Goal: Task Accomplishment & Management: Use online tool/utility

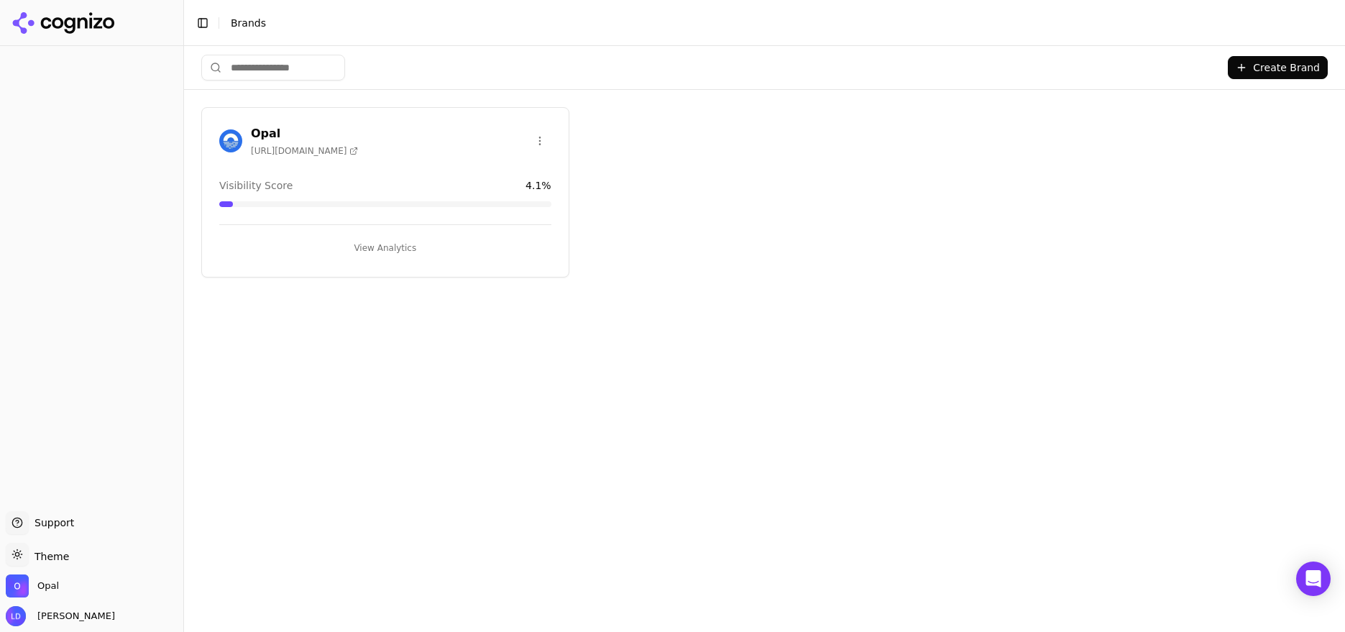
click at [372, 249] on button "View Analytics" at bounding box center [385, 247] width 332 height 23
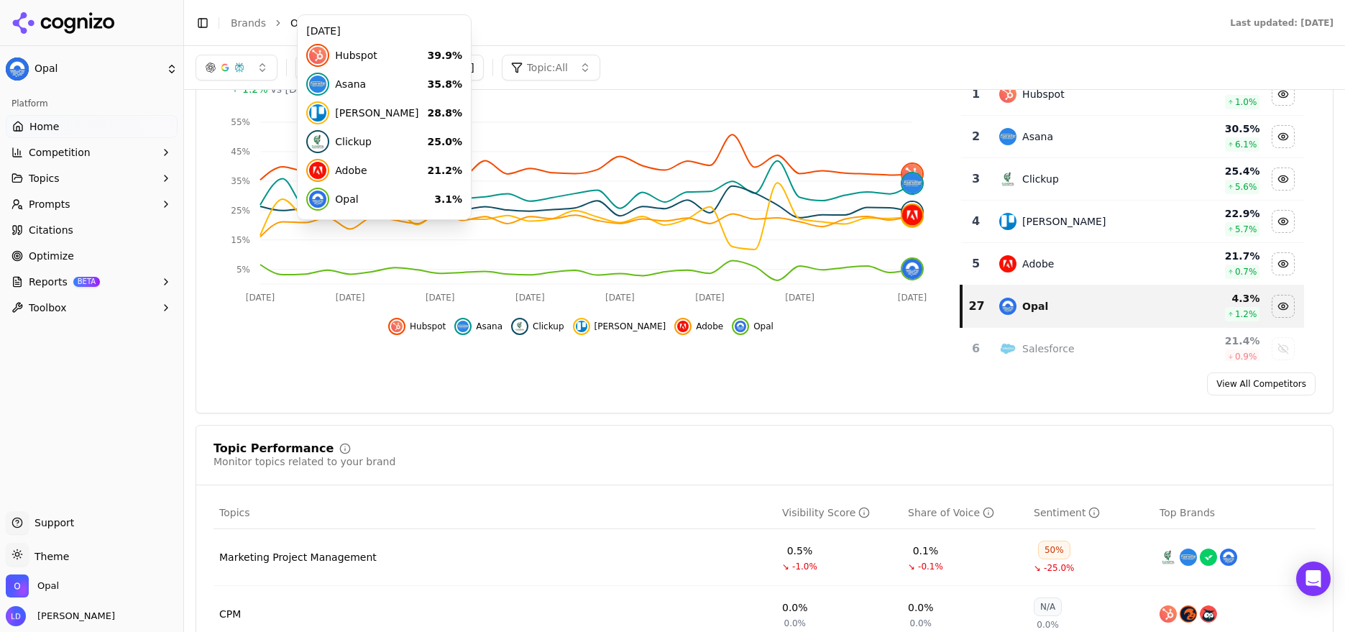
scroll to position [203, 0]
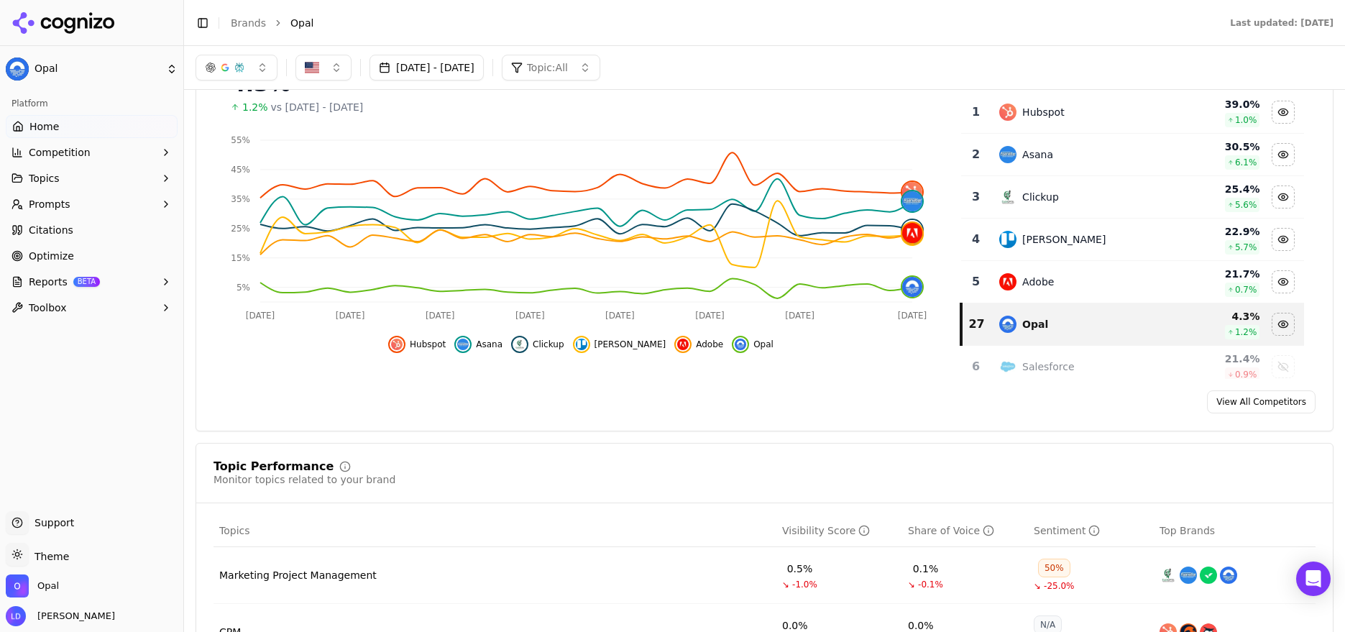
click at [60, 252] on span "Optimize" at bounding box center [51, 256] width 45 height 14
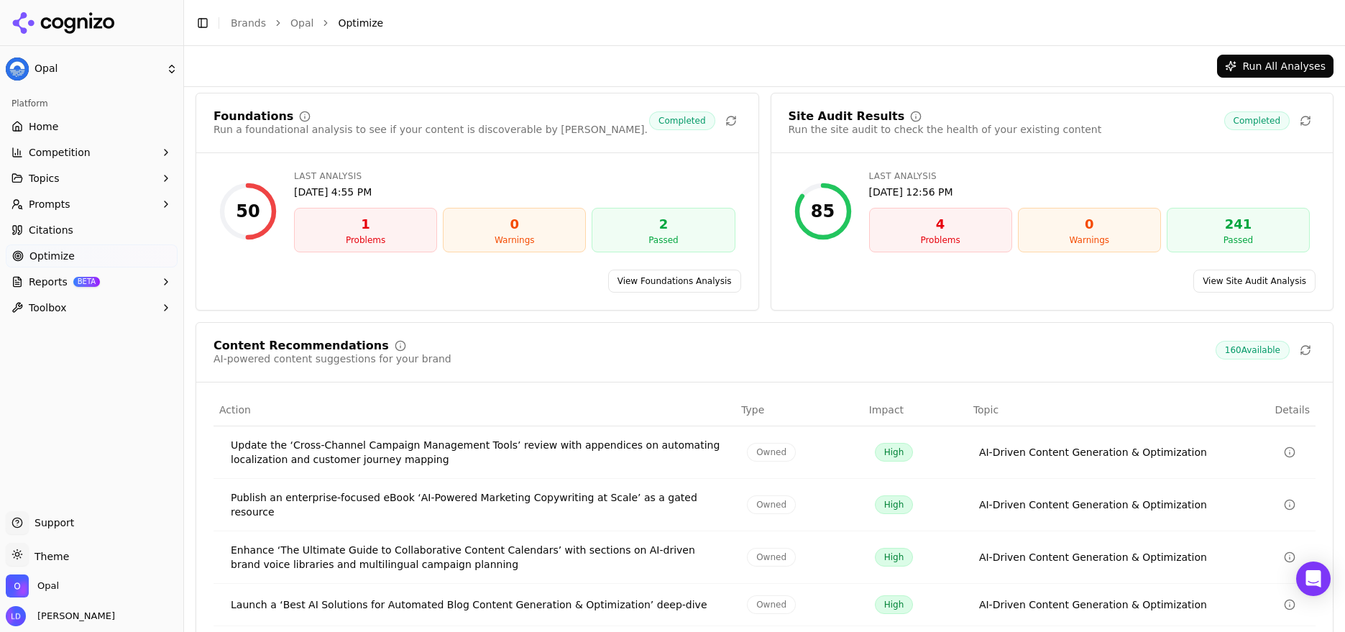
scroll to position [136, 0]
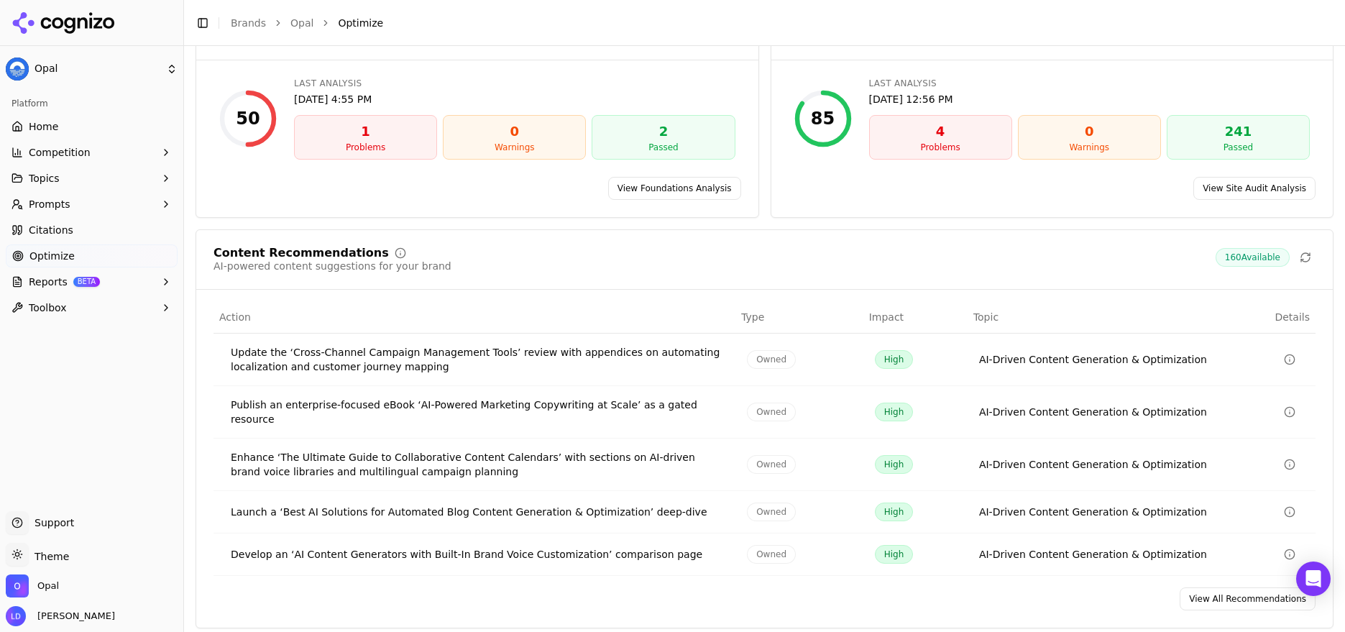
click at [1229, 593] on link "View All Recommendations" at bounding box center [1247, 598] width 136 height 23
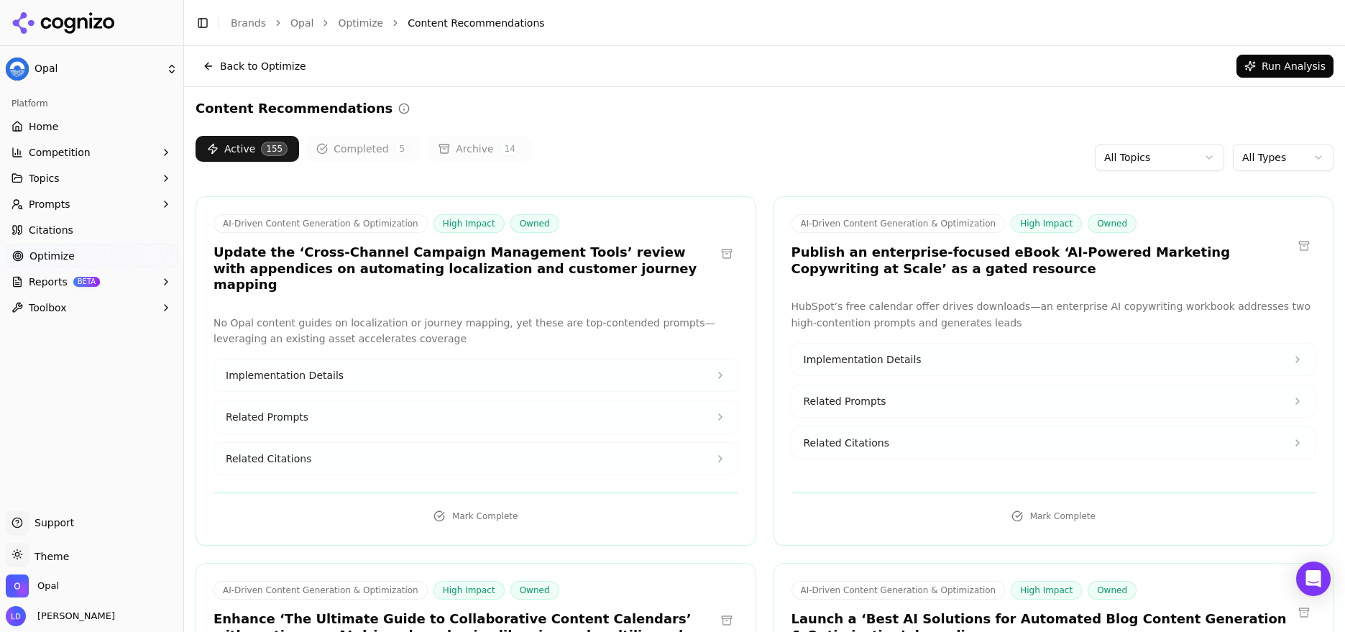
click at [1252, 157] on html "Opal Platform Home Competition Topics Prompts Citations Optimize Reports BETA T…" at bounding box center [672, 316] width 1345 height 632
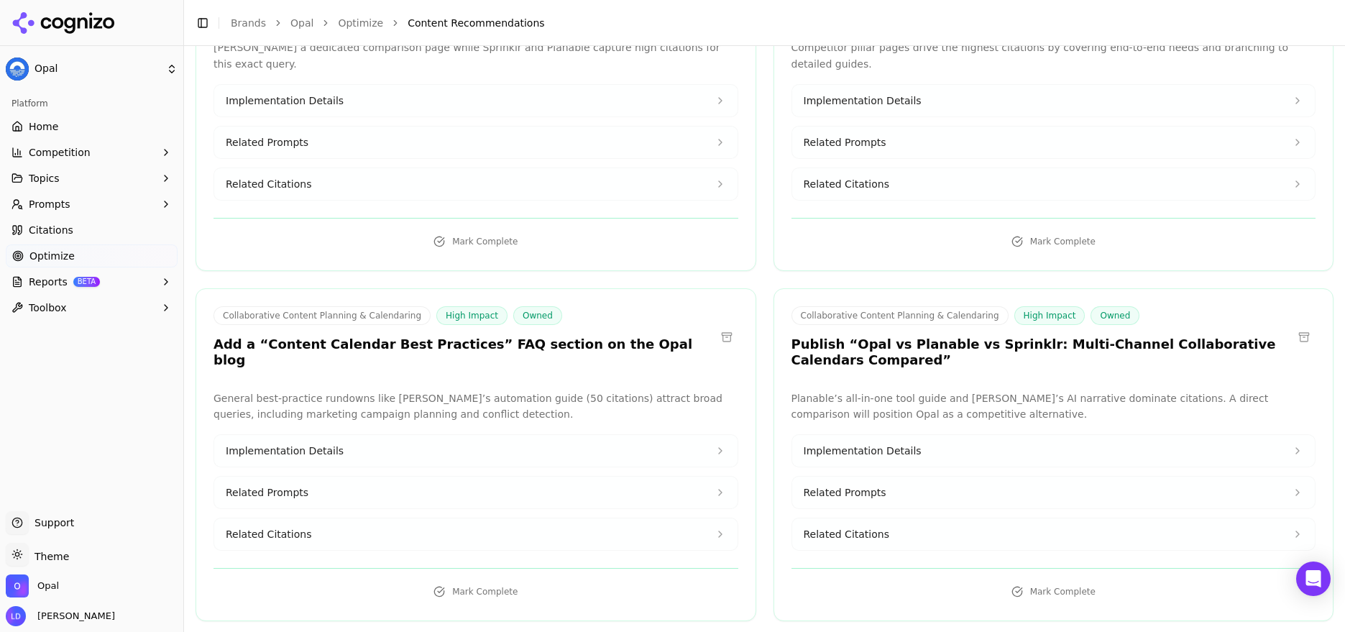
scroll to position [2760, 0]
click at [438, 579] on button "Mark Complete" at bounding box center [475, 590] width 525 height 23
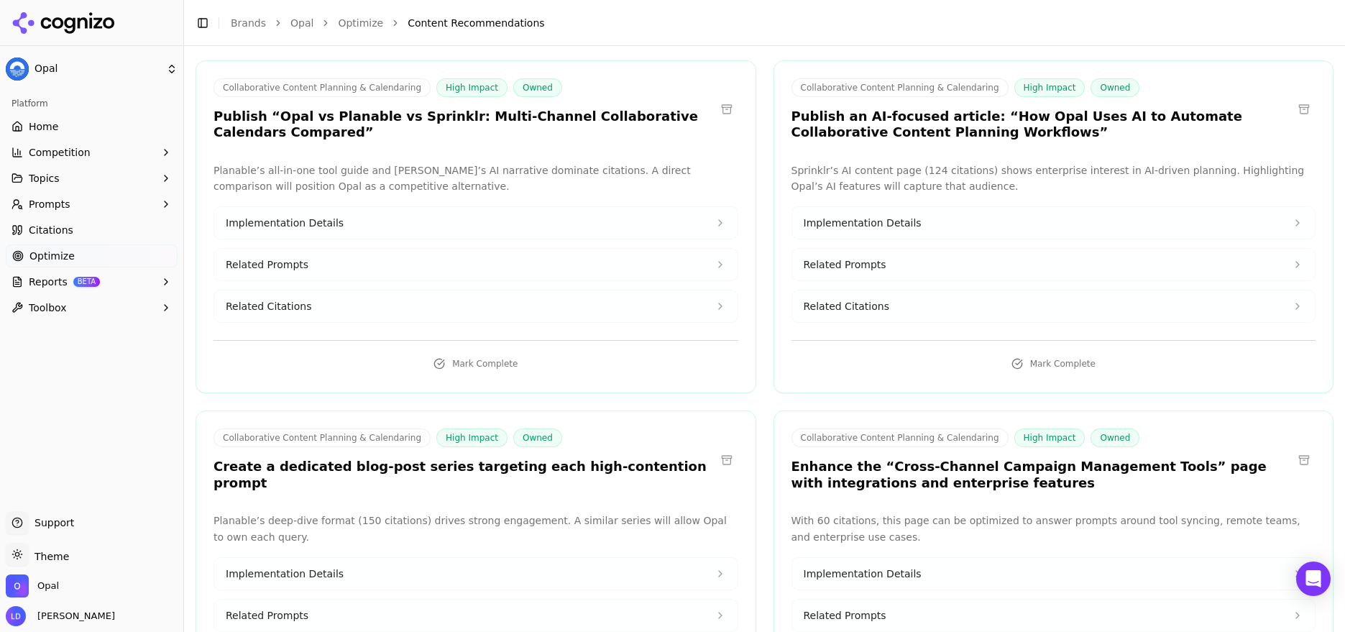
scroll to position [3091, 0]
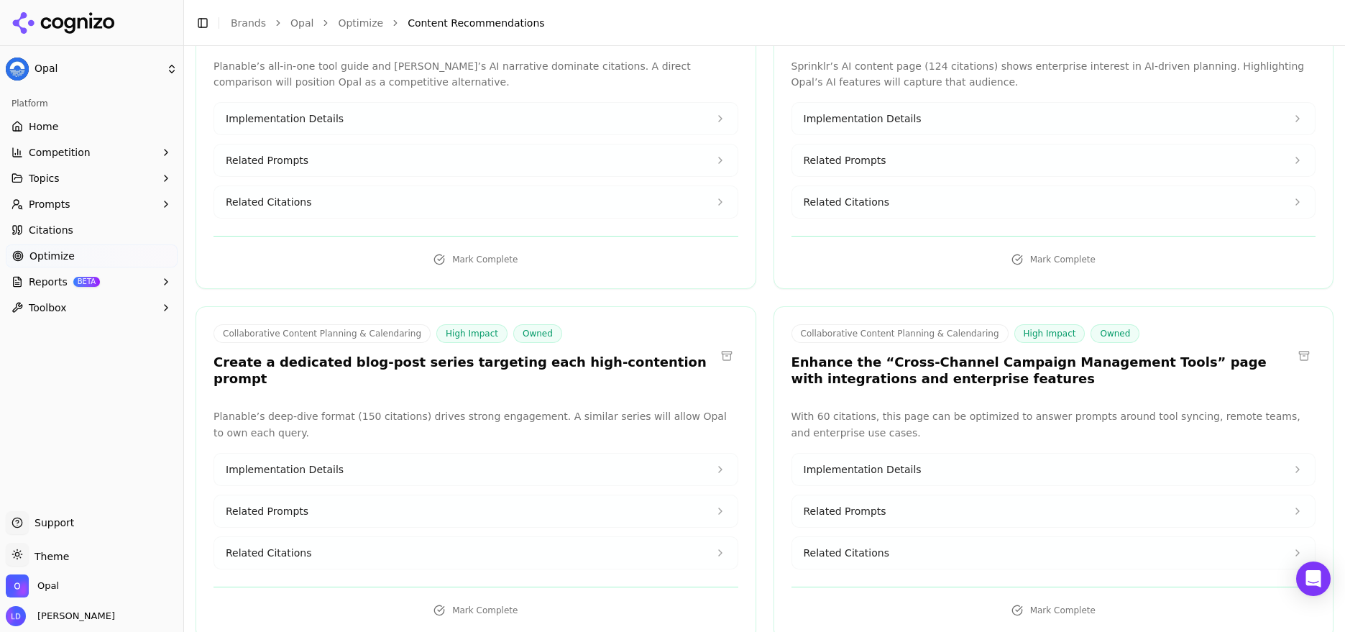
click at [318, 462] on span "Implementation Details" at bounding box center [285, 469] width 118 height 14
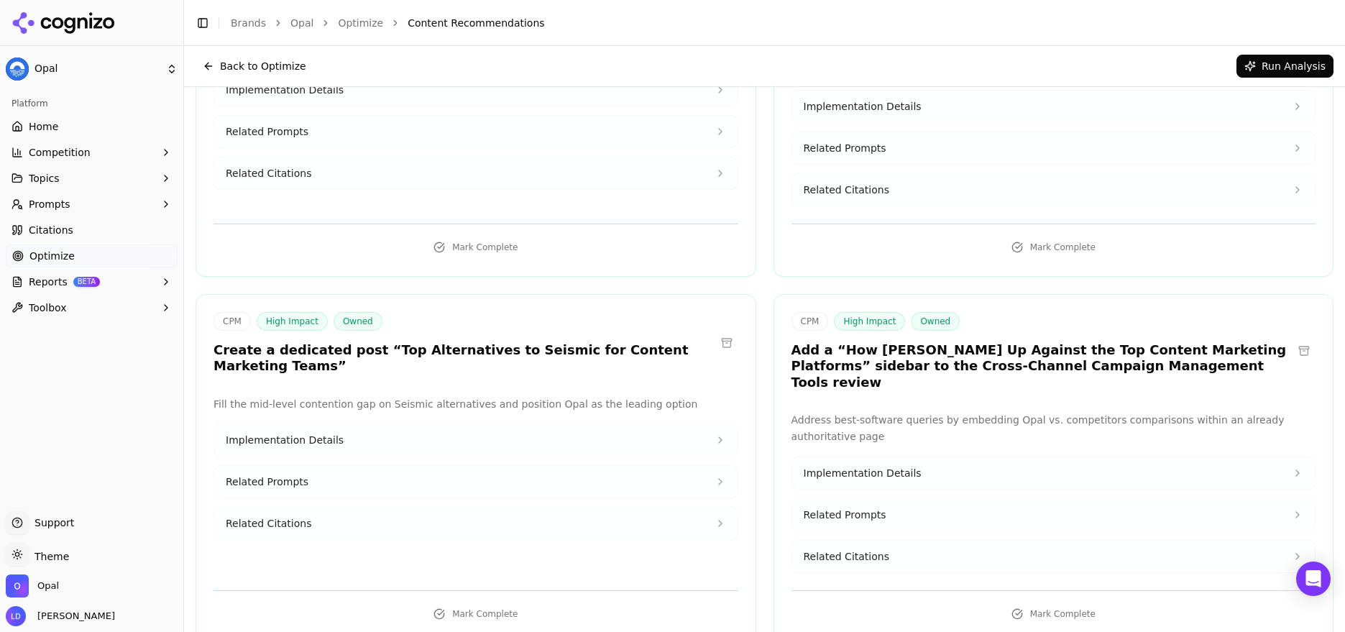
scroll to position [5656, 0]
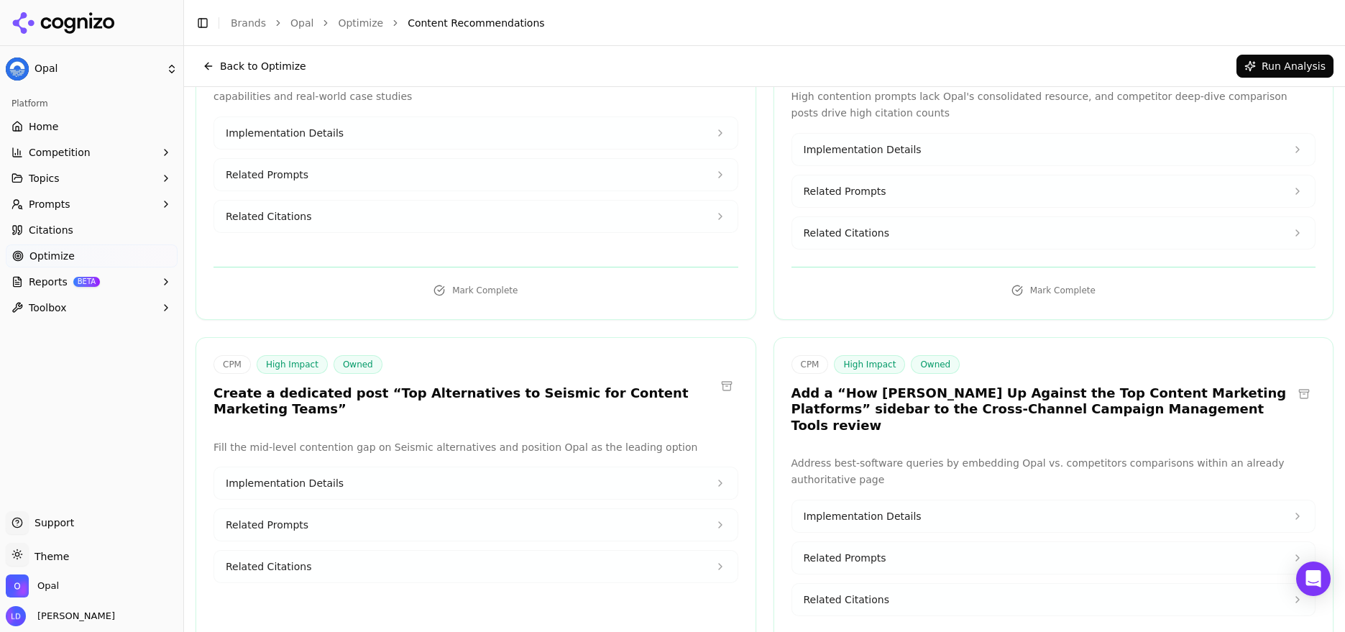
click at [332, 467] on button "Implementation Details" at bounding box center [475, 483] width 523 height 32
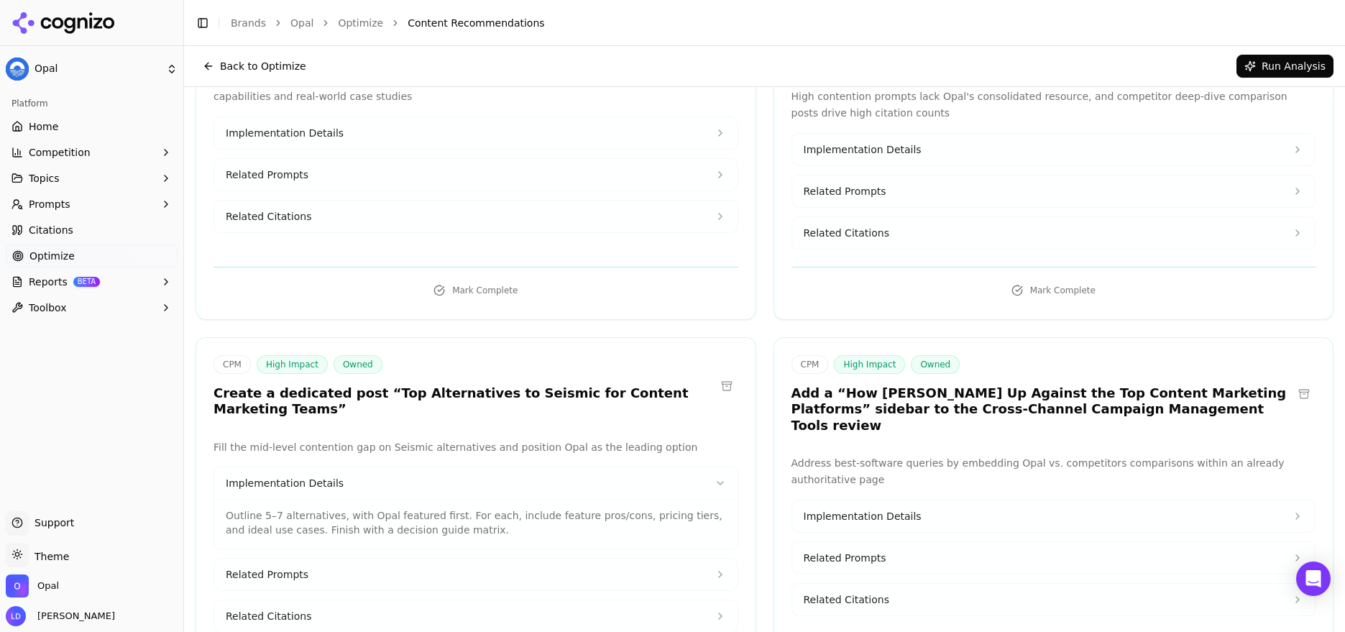
click at [323, 558] on button "Related Prompts" at bounding box center [475, 574] width 523 height 32
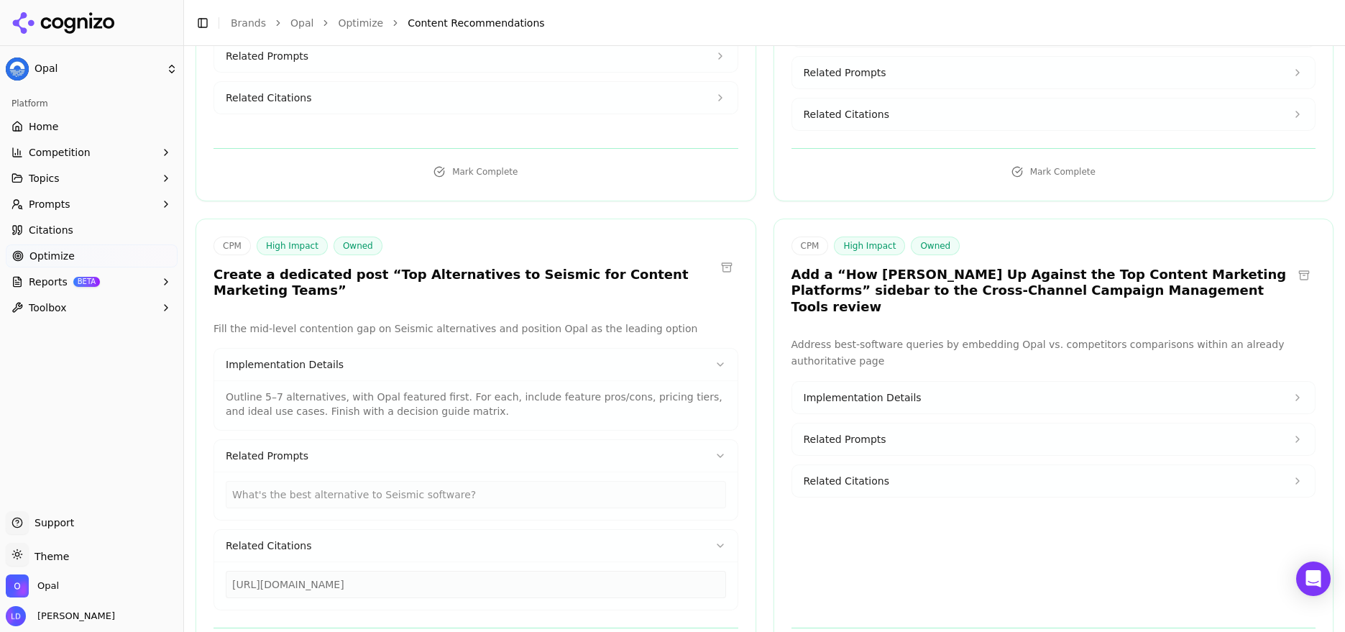
click at [414, 321] on div "Fill the mid-level contention gap on Seismic alternatives and position Opal as …" at bounding box center [475, 466] width 525 height 290
click at [432, 321] on p "Fill the mid-level contention gap on Seismic alternatives and position Opal as …" at bounding box center [475, 329] width 525 height 17
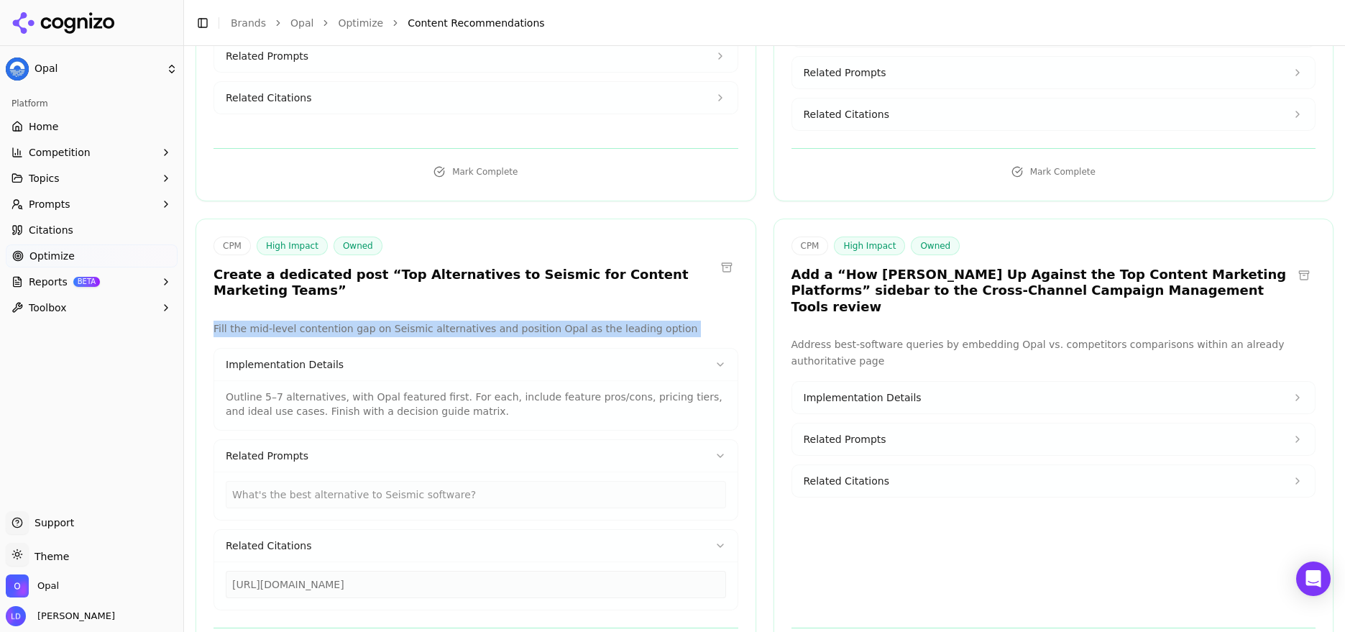
click at [432, 321] on p "Fill the mid-level contention gap on Seismic alternatives and position Opal as …" at bounding box center [475, 329] width 525 height 17
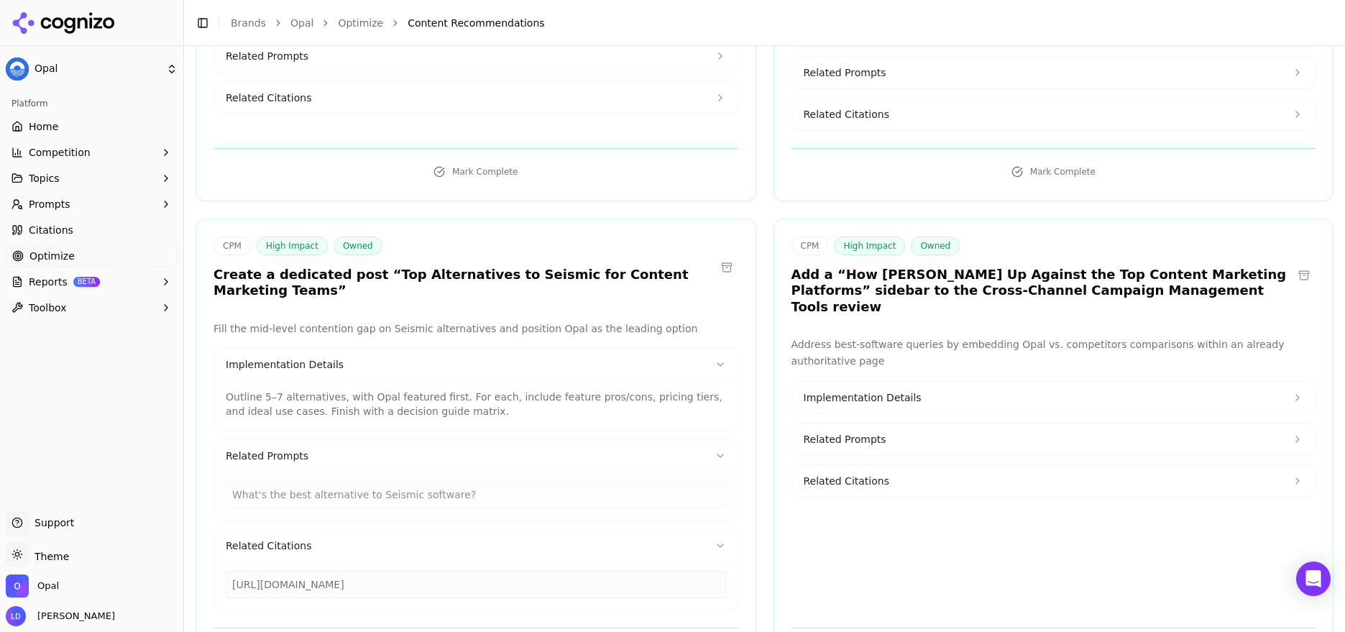
click at [438, 389] on p "Outline 5–7 alternatives, with Opal featured first. For each, include feature p…" at bounding box center [476, 403] width 500 height 29
click at [511, 267] on h3 "Create a dedicated post “Top Alternatives to Seismic for Content Marketing Team…" at bounding box center [464, 283] width 502 height 32
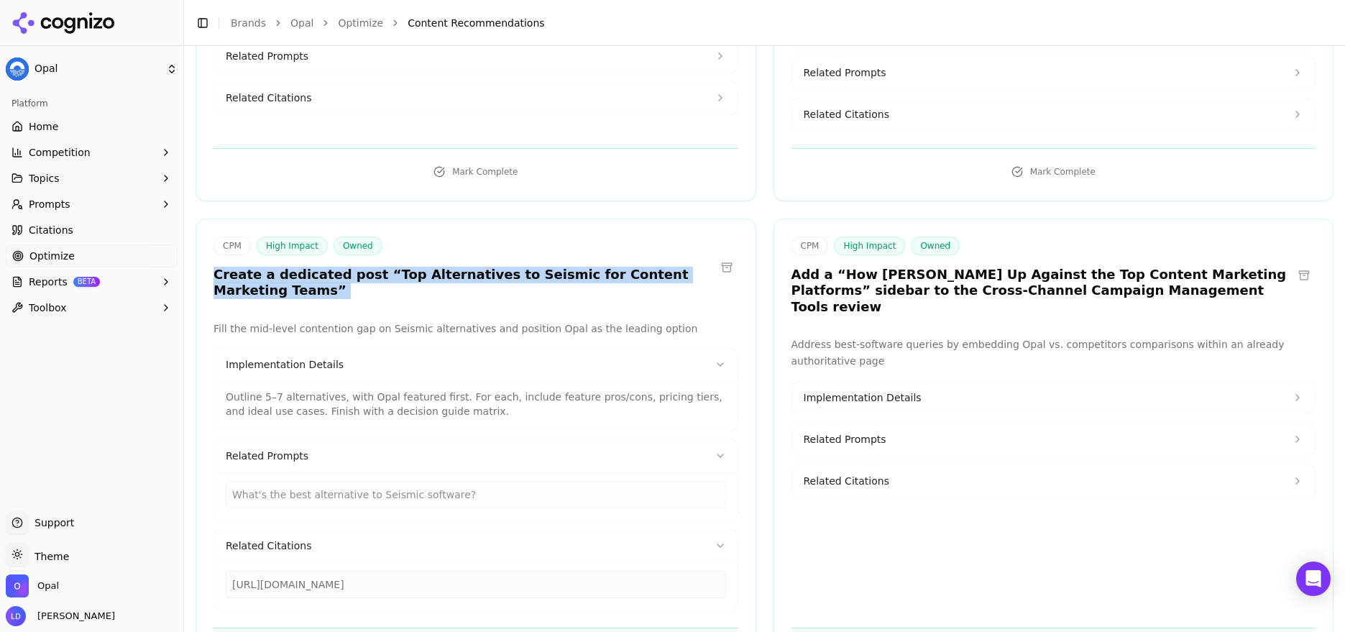
click at [511, 267] on h3 "Create a dedicated post “Top Alternatives to Seismic for Content Marketing Team…" at bounding box center [464, 283] width 502 height 32
copy div "Create a dedicated post “Top Alternatives to Seismic for Content Marketing Team…"
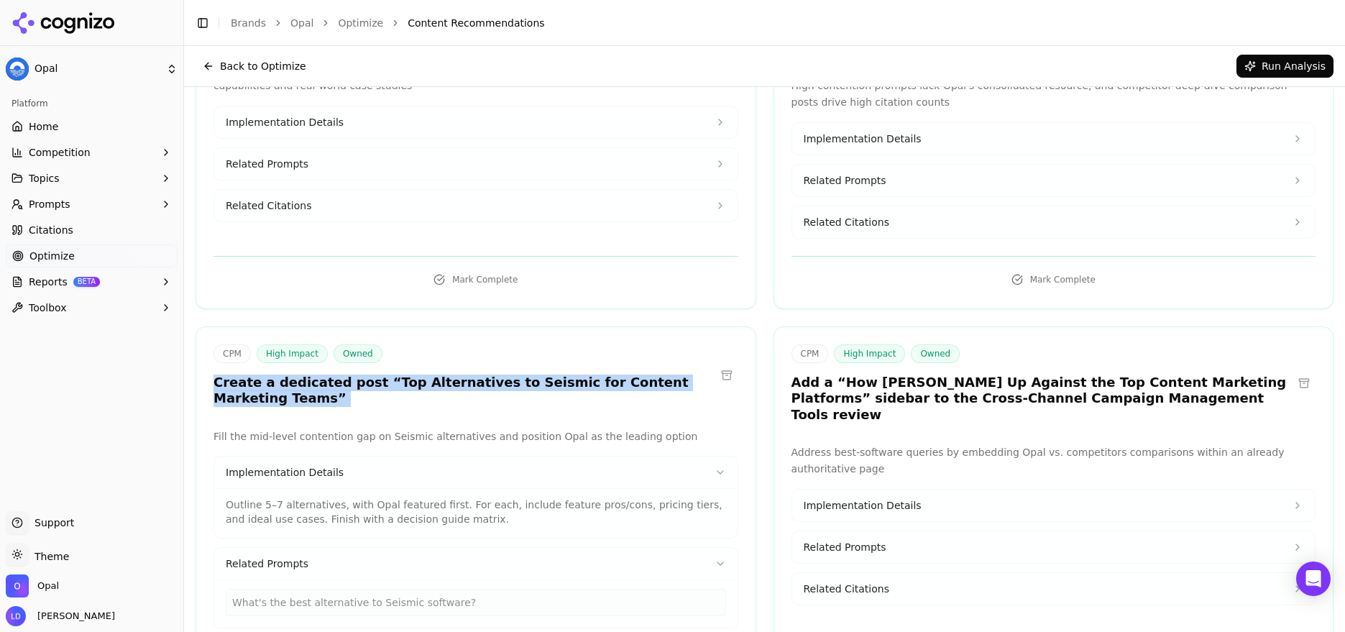
scroll to position [5664, 0]
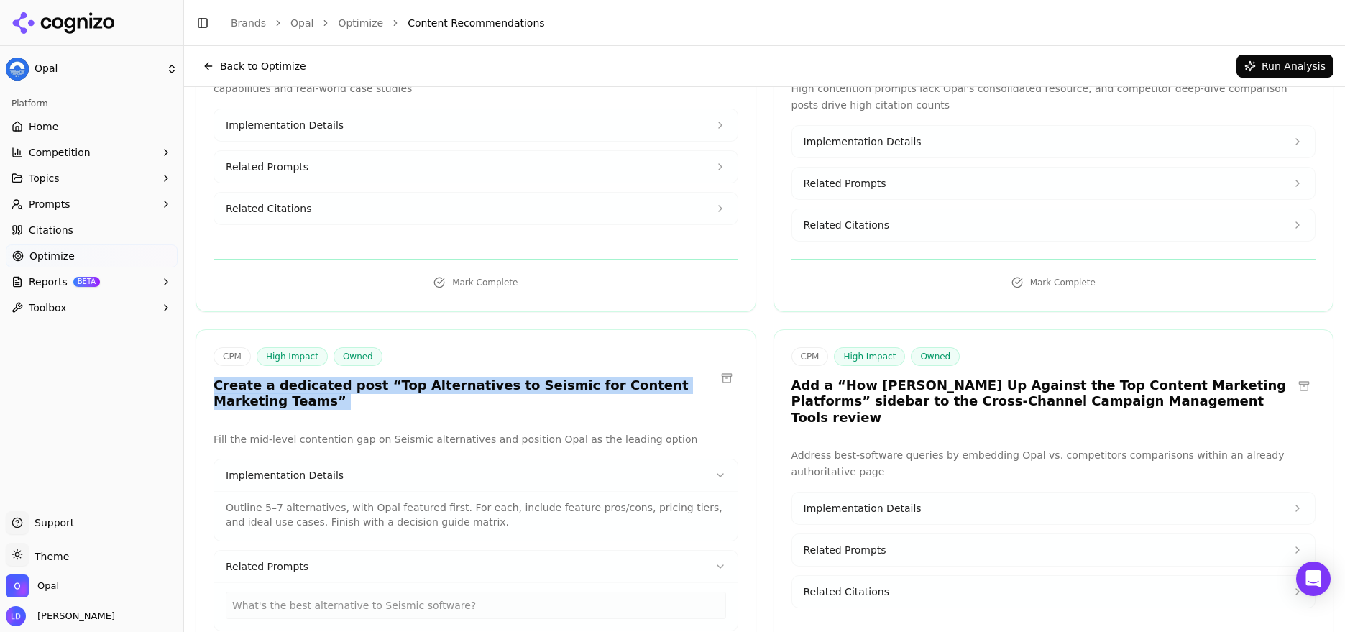
click at [627, 377] on h3 "Create a dedicated post “Top Alternatives to Seismic for Content Marketing Team…" at bounding box center [464, 393] width 502 height 32
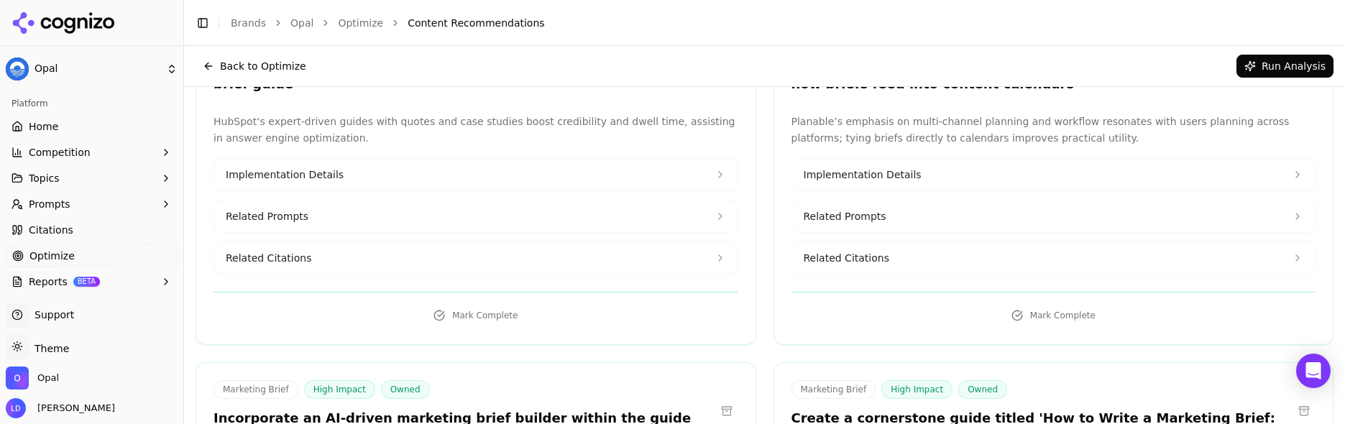
scroll to position [8261, 0]
